Goal: Check status

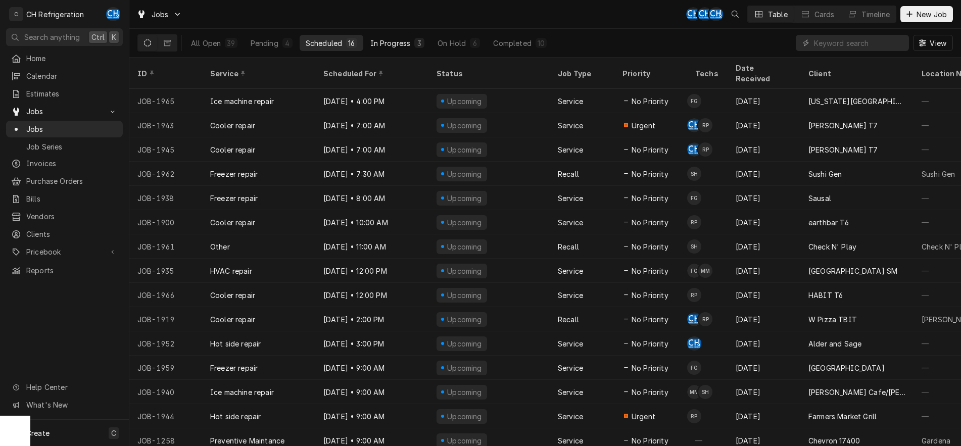
click at [382, 47] on div "In Progress" at bounding box center [390, 43] width 40 height 11
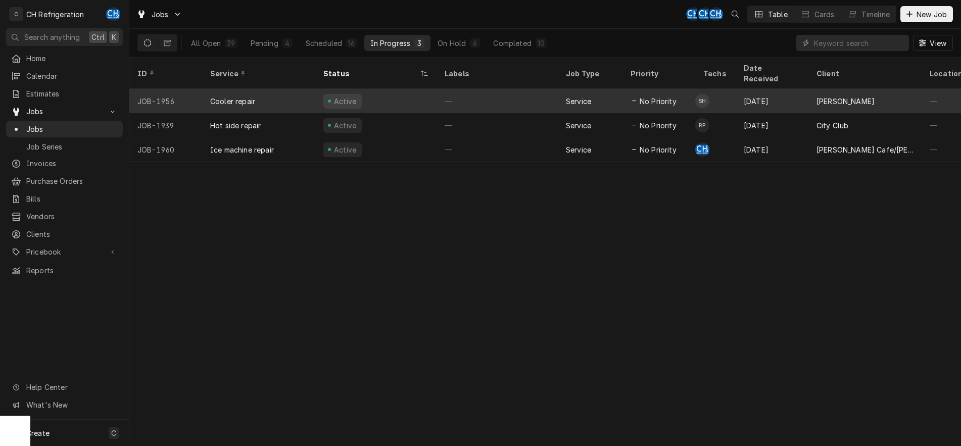
click at [472, 99] on div "—" at bounding box center [496, 101] width 121 height 24
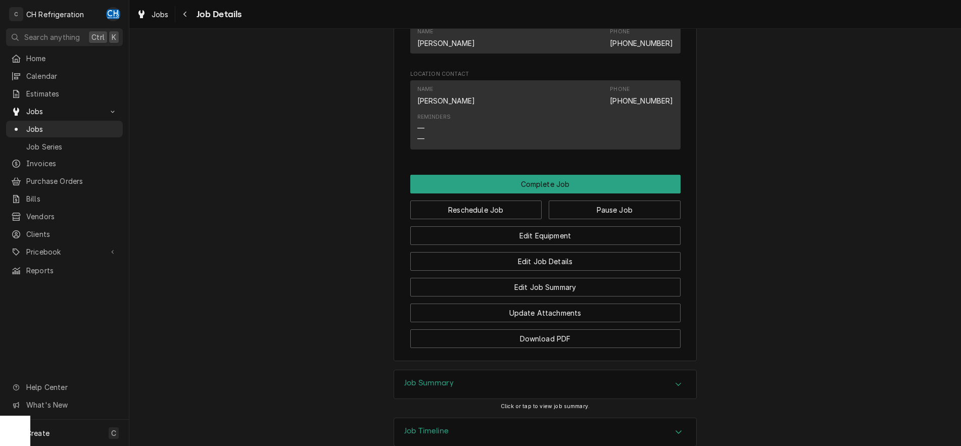
scroll to position [646, 0]
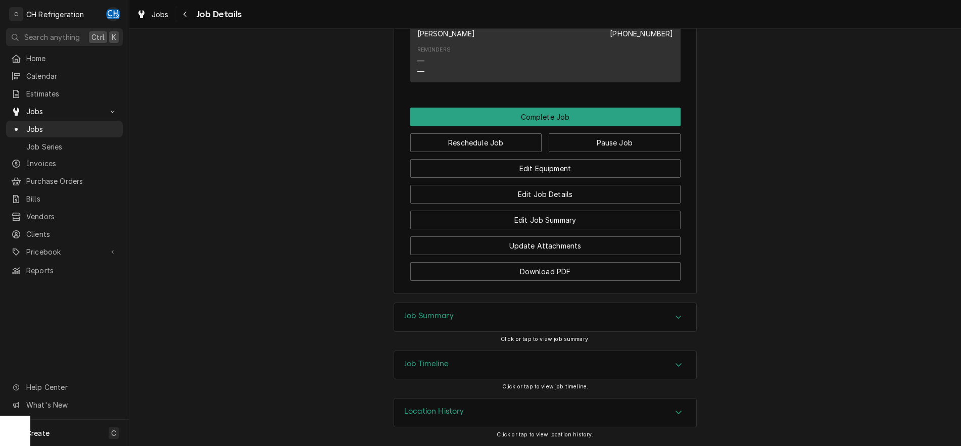
click at [670, 320] on div "Job Summary" at bounding box center [545, 317] width 302 height 28
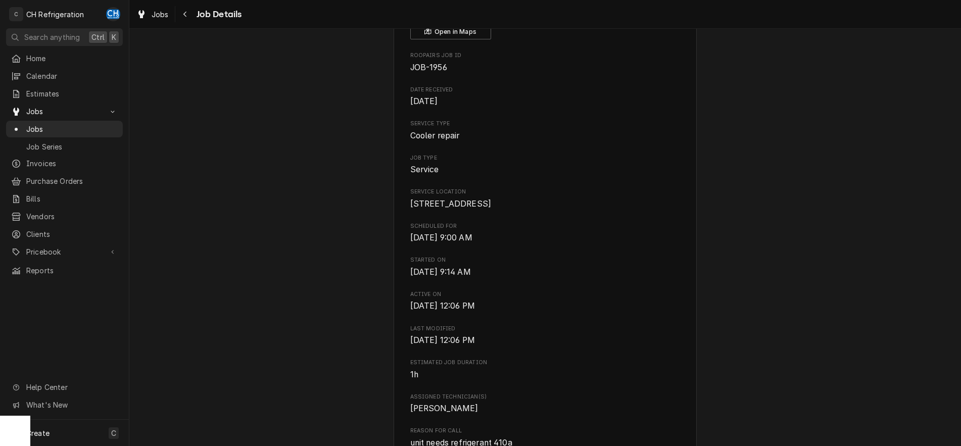
scroll to position [0, 0]
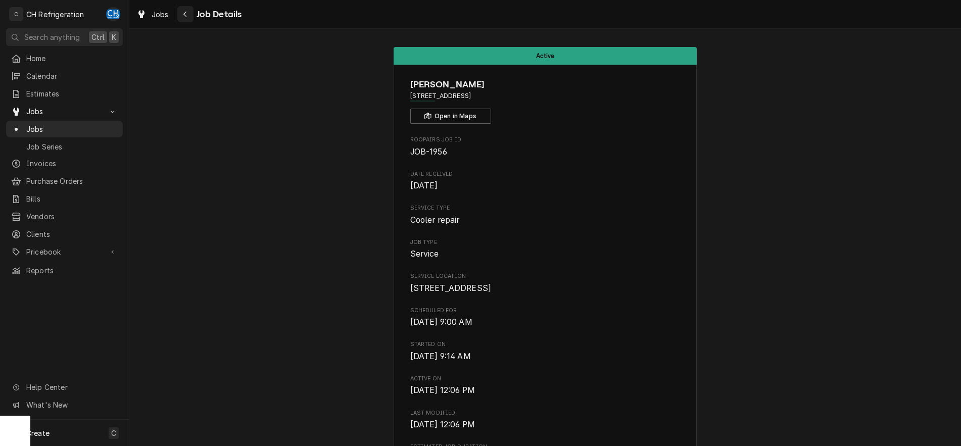
click at [184, 17] on icon "Navigate back" at bounding box center [185, 14] width 5 height 7
